Goal: Browse casually: Explore the website without a specific task or goal

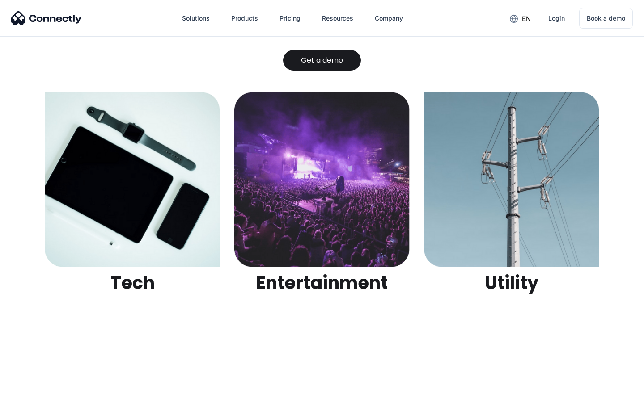
scroll to position [2821, 0]
